Goal: Information Seeking & Learning: Learn about a topic

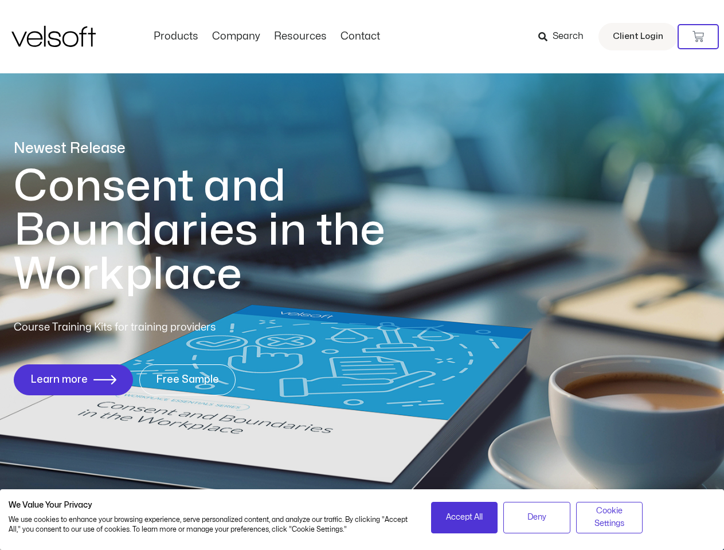
click at [362, 275] on h1 "Consent and Boundaries in the Workplace" at bounding box center [223, 231] width 419 height 132
click at [698, 37] on icon at bounding box center [698, 36] width 11 height 11
click at [464, 518] on span "Accept All" at bounding box center [464, 517] width 37 height 13
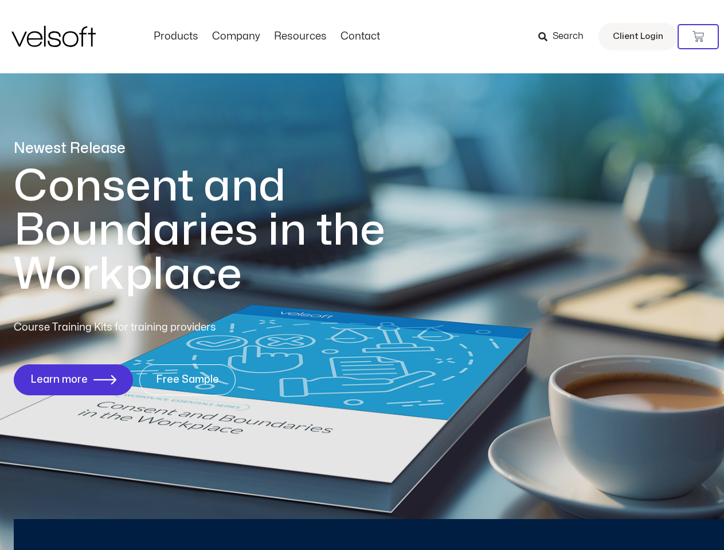
click at [537, 518] on div "Newest Release Consent and Boundaries in the Workplace Course Training Kits for…" at bounding box center [362, 273] width 724 height 557
click at [610, 518] on div "Newest Release Consent and Boundaries in the Workplace Course Training Kits for…" at bounding box center [362, 273] width 724 height 557
